Goal: Task Accomplishment & Management: Complete application form

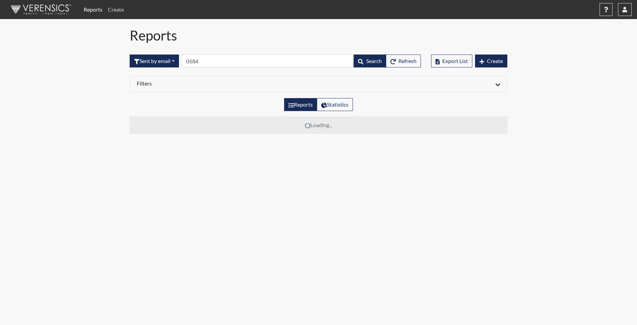
click at [112, 9] on link "Create" at bounding box center [115, 10] width 21 height 14
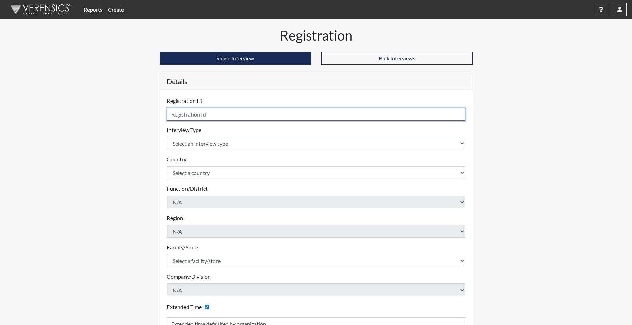
click at [210, 112] on input "text" at bounding box center [316, 114] width 299 height 13
type input "TRITTER5985"
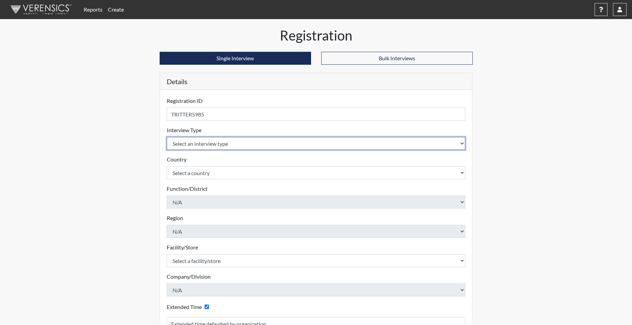
click at [200, 140] on select "Select an interview type Corrections Pre-Employment" at bounding box center [316, 143] width 299 height 13
select select "ff733e93-e1bf-11ea-9c9f-0eff0cf7eb8f"
click at [167, 137] on select "Select an interview type Corrections Pre-Employment" at bounding box center [316, 143] width 299 height 13
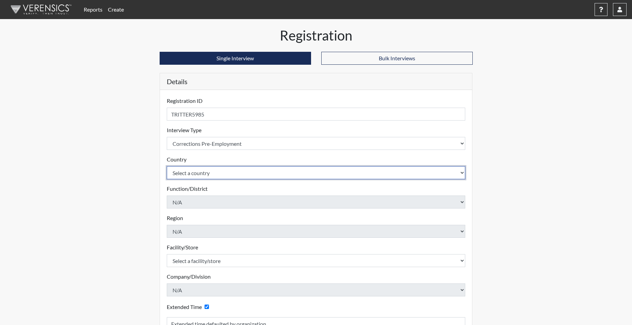
click at [181, 169] on select "Select a country [GEOGRAPHIC_DATA] [GEOGRAPHIC_DATA]" at bounding box center [316, 172] width 299 height 13
select select "united-states-of-[GEOGRAPHIC_DATA]"
click at [167, 166] on select "Select a country [GEOGRAPHIC_DATA] [GEOGRAPHIC_DATA]" at bounding box center [316, 172] width 299 height 13
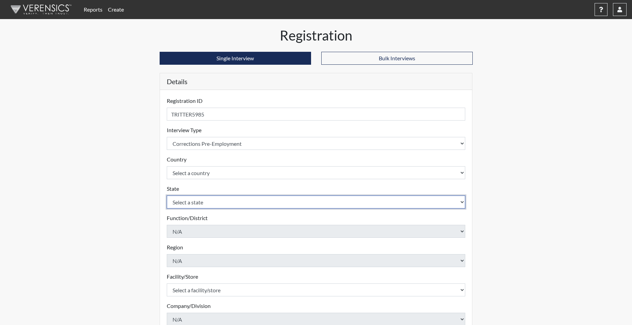
click at [180, 201] on select "Select a state [US_STATE] [US_STATE] [US_STATE] [US_STATE] [US_STATE] [US_STATE…" at bounding box center [316, 201] width 299 height 13
select select "SC"
click at [167, 195] on select "Select a state [US_STATE] [US_STATE] [US_STATE] [US_STATE] [US_STATE] [US_STATE…" at bounding box center [316, 201] width 299 height 13
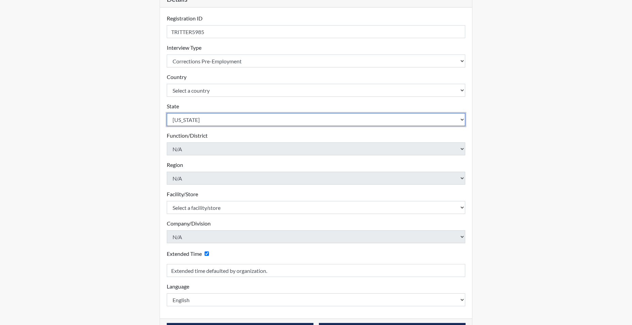
scroll to position [102, 0]
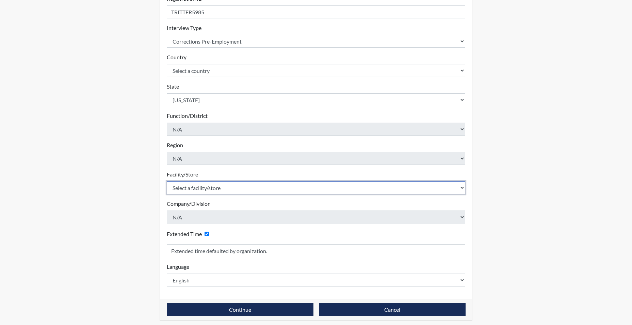
click at [198, 189] on select "Select a facility/store [GEOGRAPHIC_DATA] CI Broad River CI [PERSON_NAME] CI Di…" at bounding box center [316, 187] width 299 height 13
select select "f6ad0ea4-07e5-485a-b261-2ea10a870e66"
click at [167, 181] on select "Select a facility/store [GEOGRAPHIC_DATA] CI Broad River CI [PERSON_NAME] CI Di…" at bounding box center [316, 187] width 299 height 13
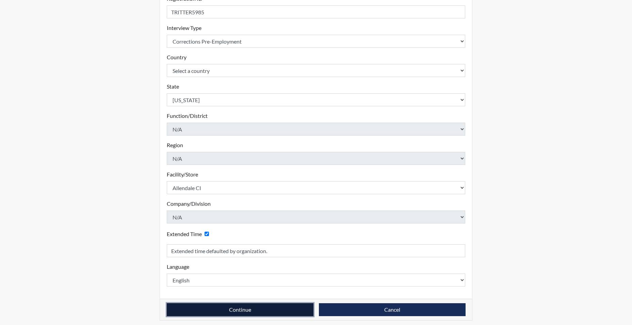
click at [244, 309] on button "Continue" at bounding box center [240, 309] width 147 height 13
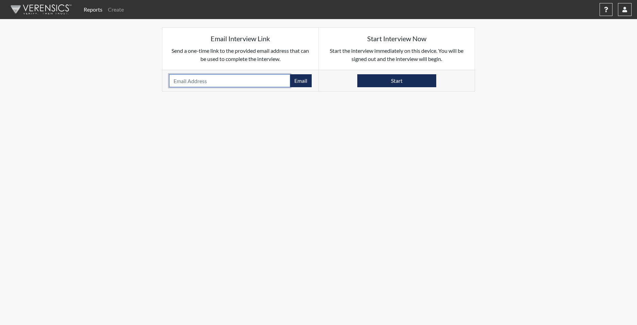
click at [188, 78] on input "email" at bounding box center [229, 80] width 121 height 13
paste input "[EMAIL_ADDRESS][DOMAIN_NAME]"
type input "[EMAIL_ADDRESS][DOMAIN_NAME]"
click at [300, 83] on button "Email" at bounding box center [301, 80] width 22 height 13
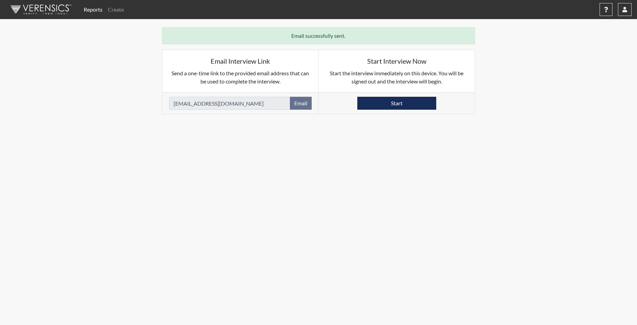
click at [99, 9] on link "Reports" at bounding box center [93, 10] width 24 height 14
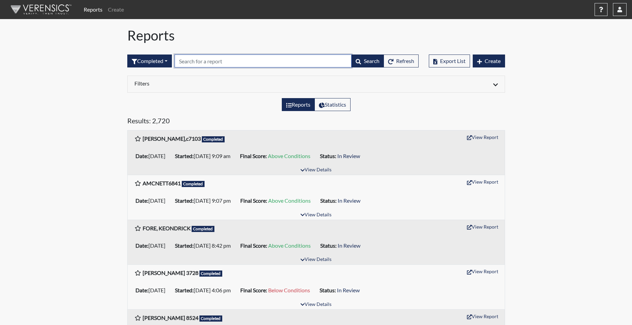
click at [196, 63] on input "text" at bounding box center [263, 60] width 177 height 13
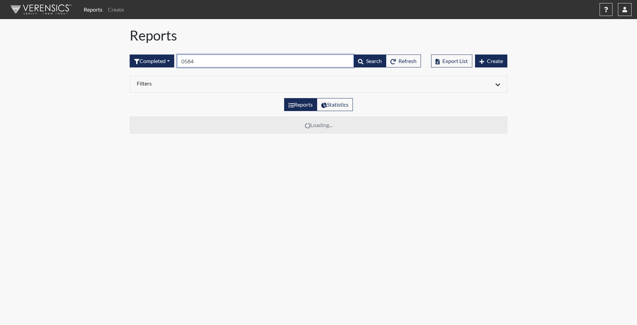
type input "0584"
